Goal: Book appointment/travel/reservation

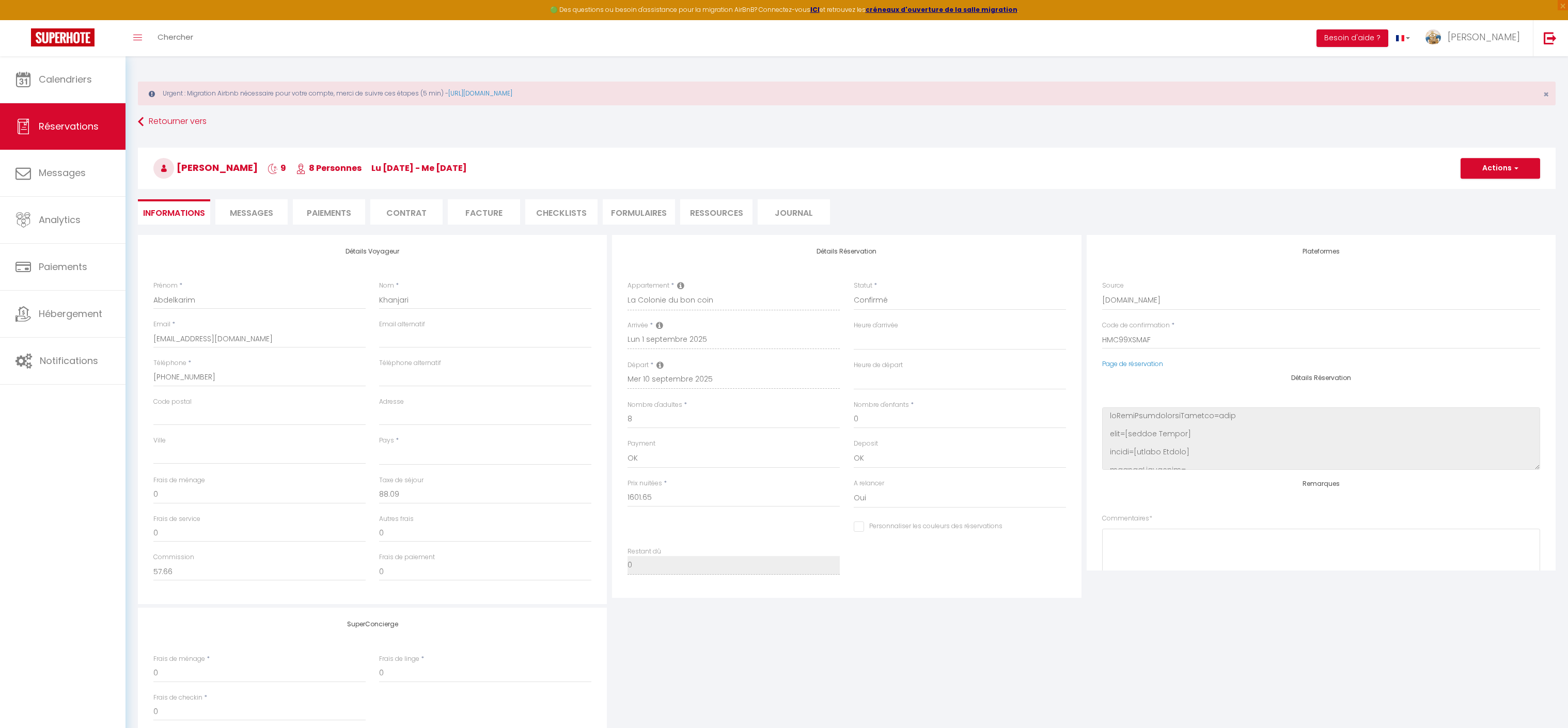
select select
select select "73023"
select select
select select "1"
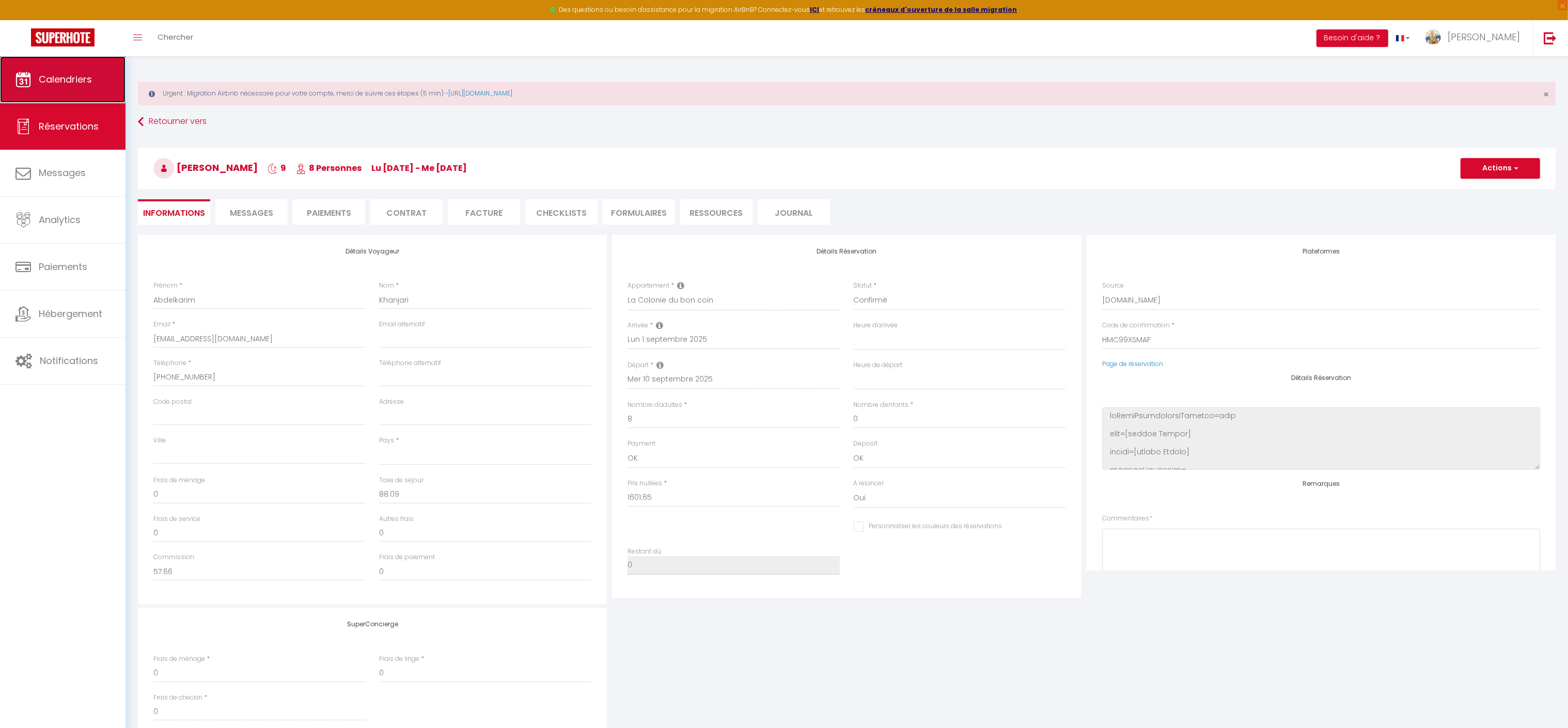
click at [61, 94] on link "Calendriers" at bounding box center [63, 79] width 125 height 46
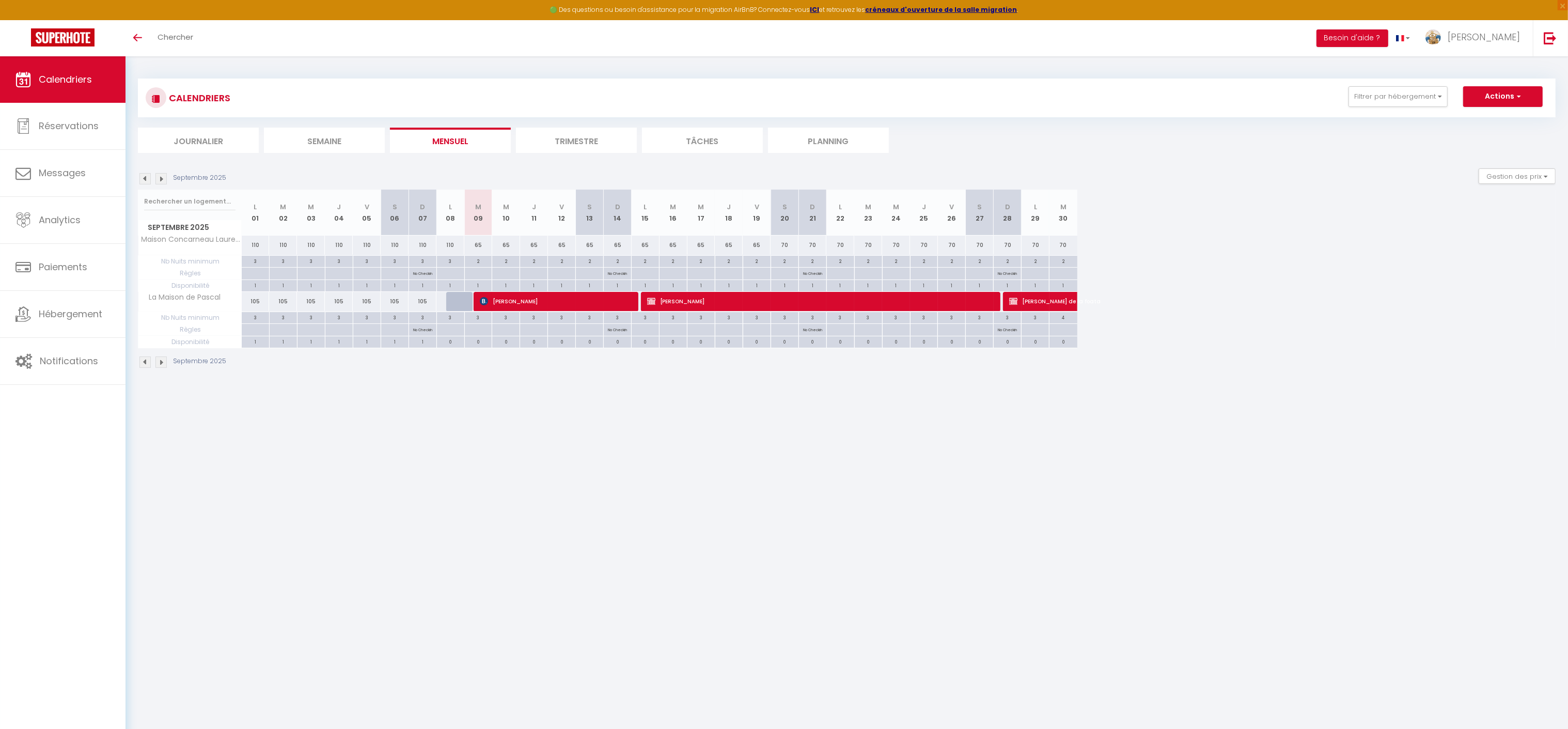
drag, startPoint x: 515, startPoint y: 452, endPoint x: 387, endPoint y: 114, distance: 361.4
click at [513, 439] on body "🟢 Des questions ou besoin d'assistance pour la migration AirBnB? Connectez-vous…" at bounding box center [784, 420] width 1568 height 729
